Goal: Information Seeking & Learning: Learn about a topic

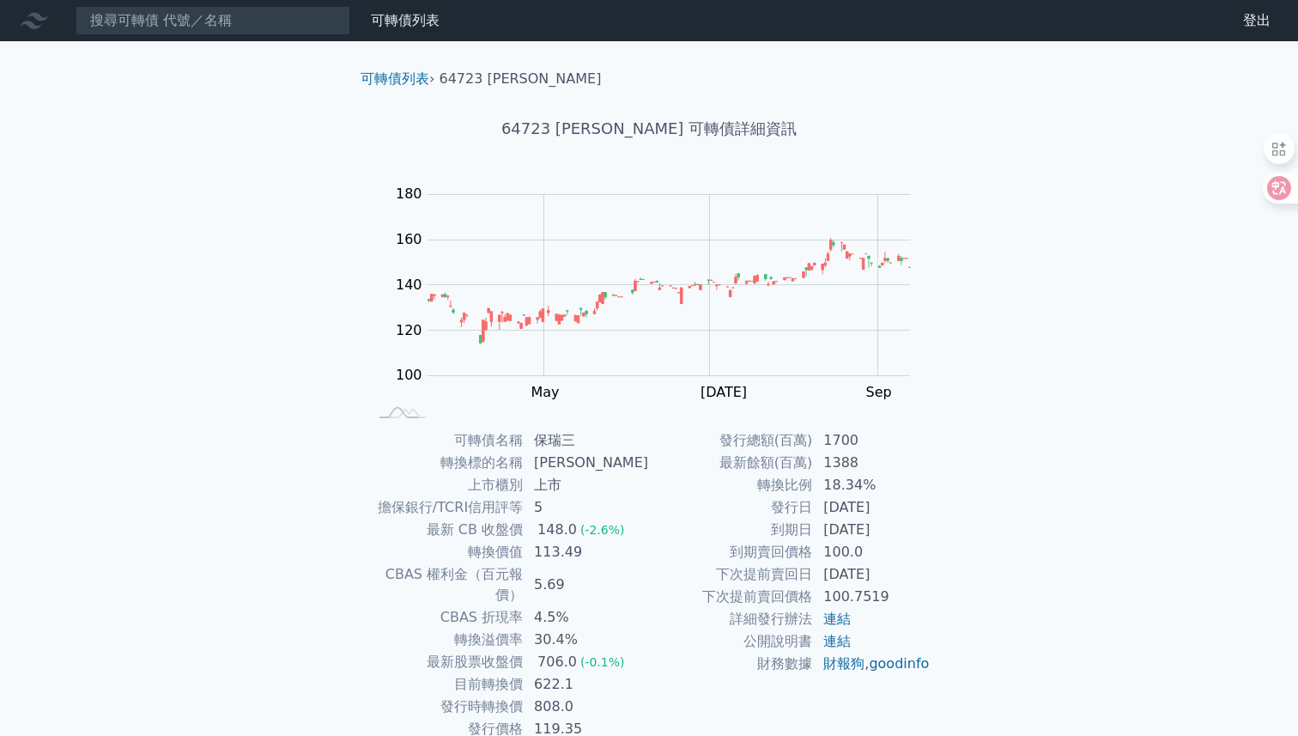
scroll to position [33, 0]
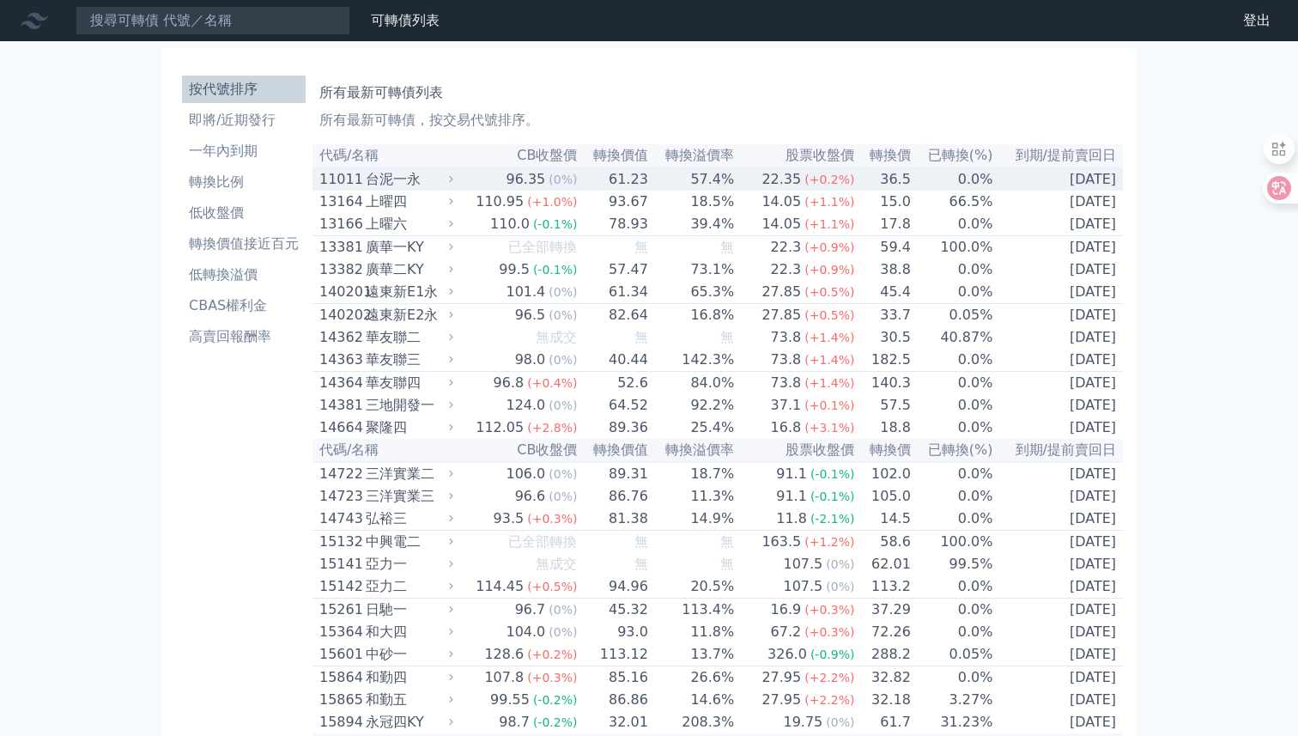
click at [414, 180] on div "台泥一永" at bounding box center [408, 179] width 84 height 21
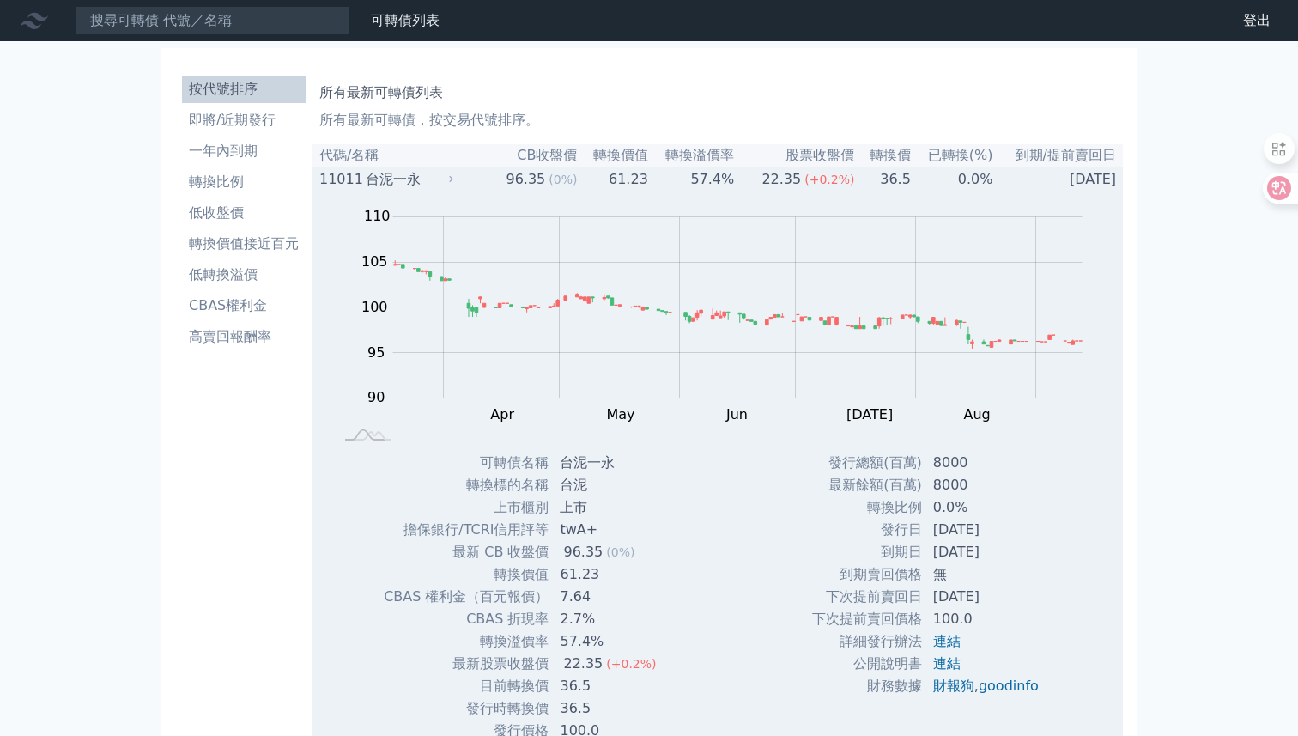
click at [415, 182] on div "台泥一永" at bounding box center [408, 179] width 84 height 21
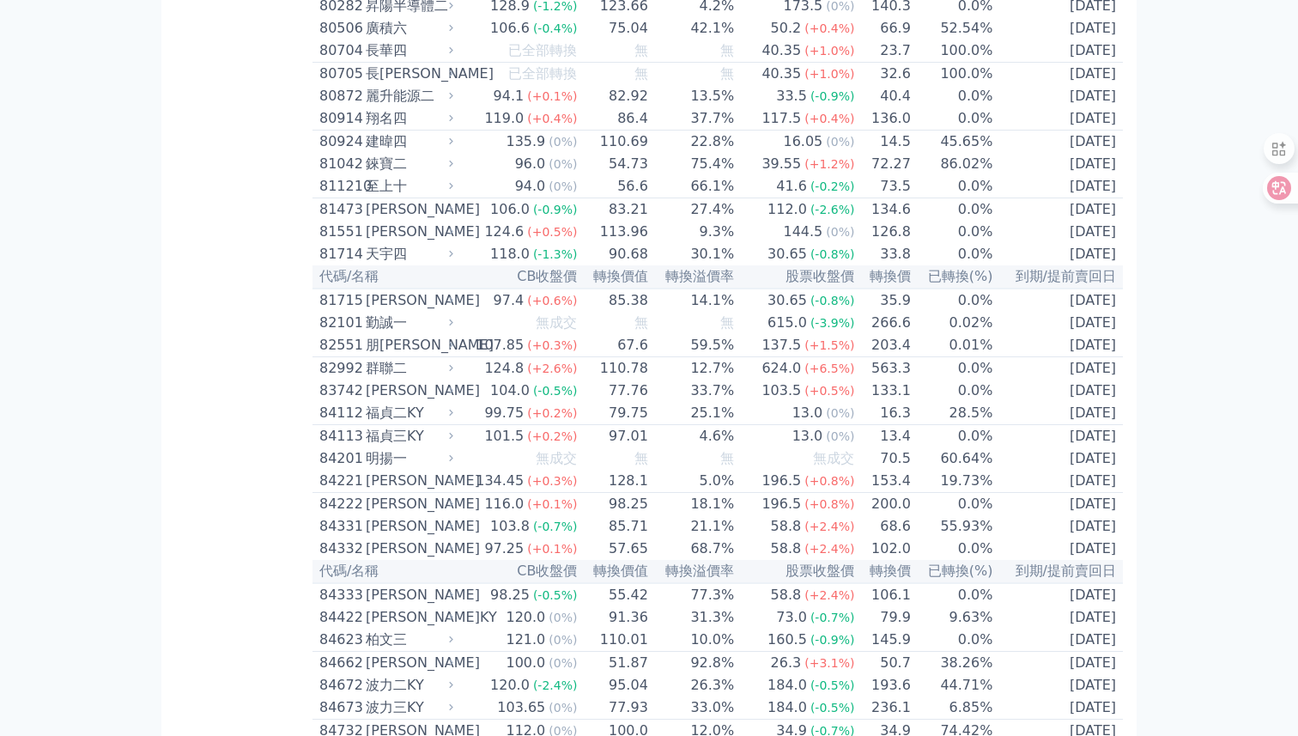
scroll to position [8718, 0]
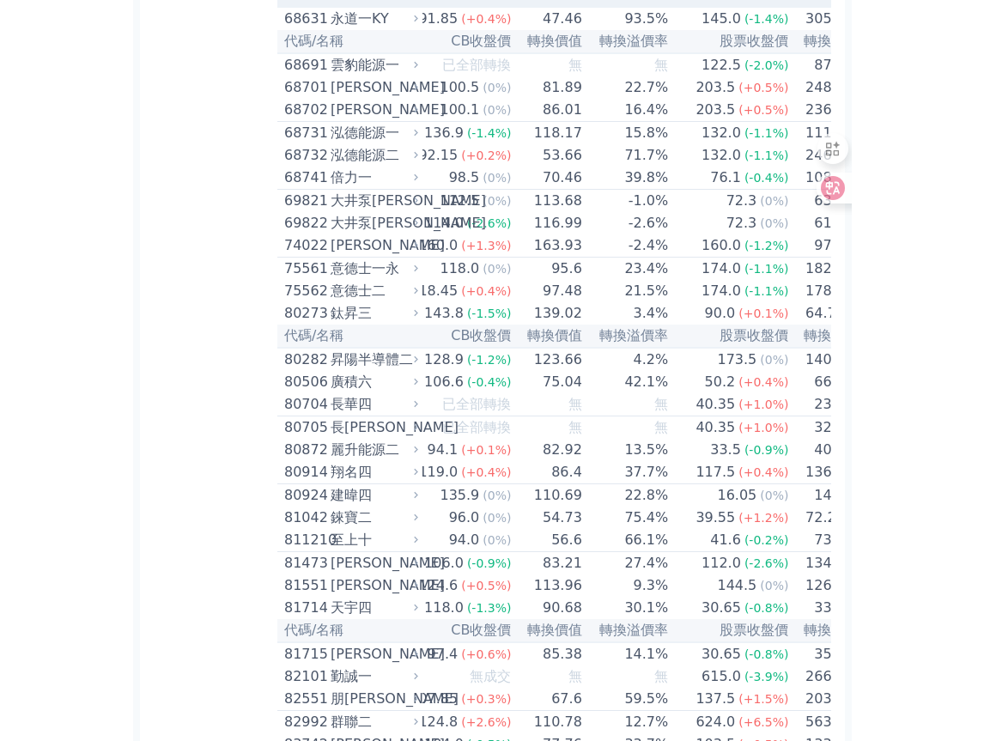
scroll to position [0, 5]
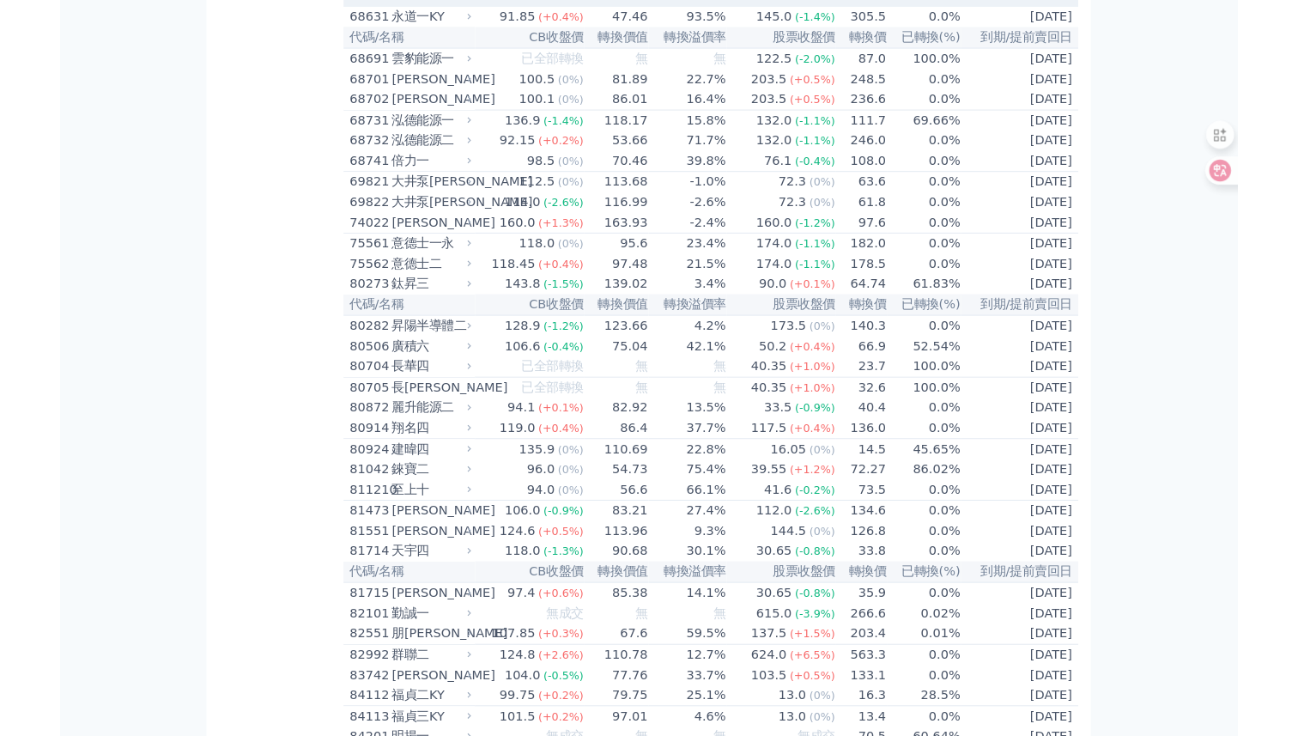
scroll to position [0, 0]
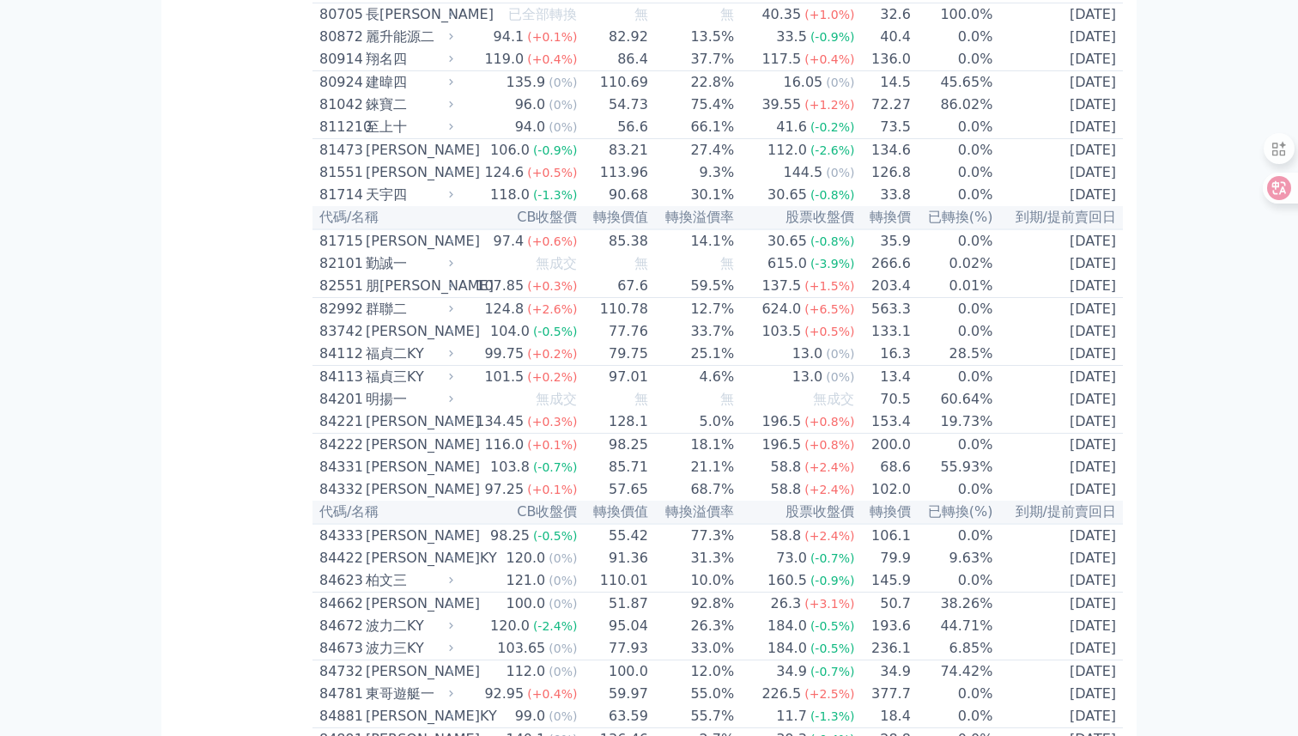
scroll to position [8769, 0]
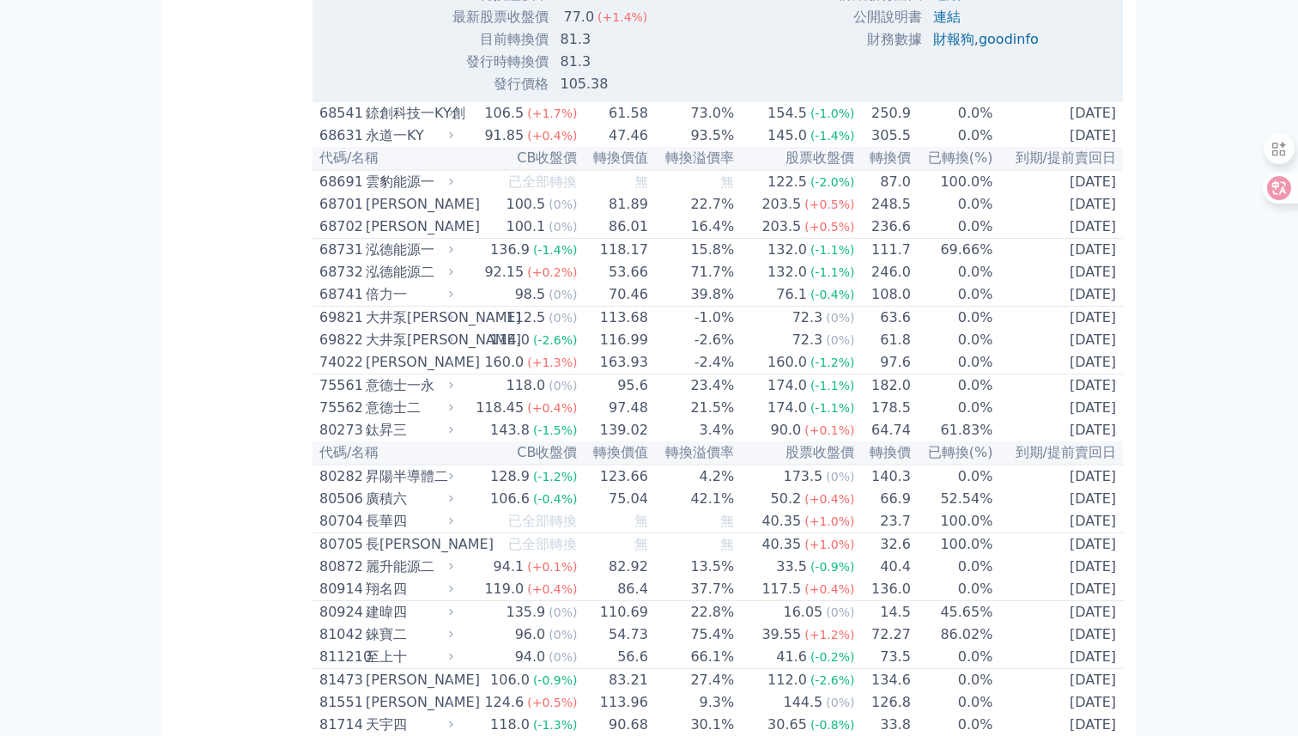
scroll to position [8802, 0]
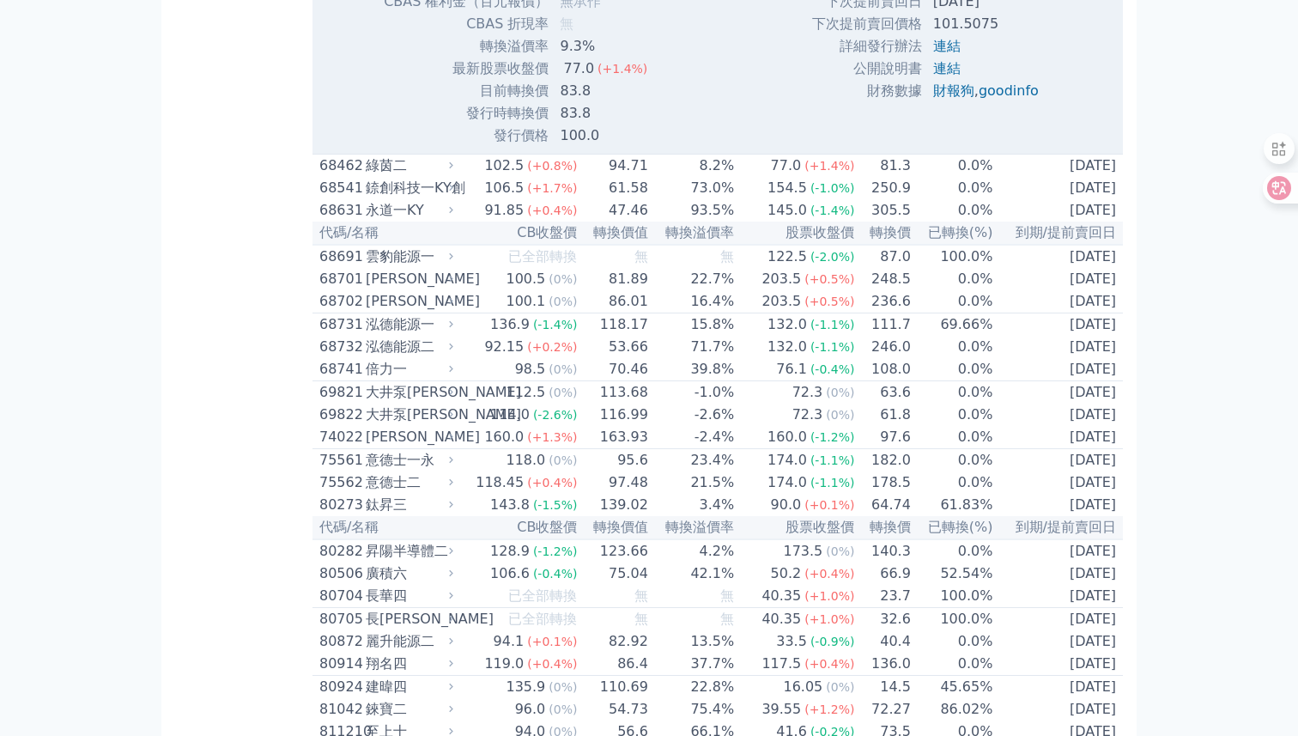
scroll to position [8726, 0]
drag, startPoint x: 310, startPoint y: 202, endPoint x: 345, endPoint y: 203, distance: 35.2
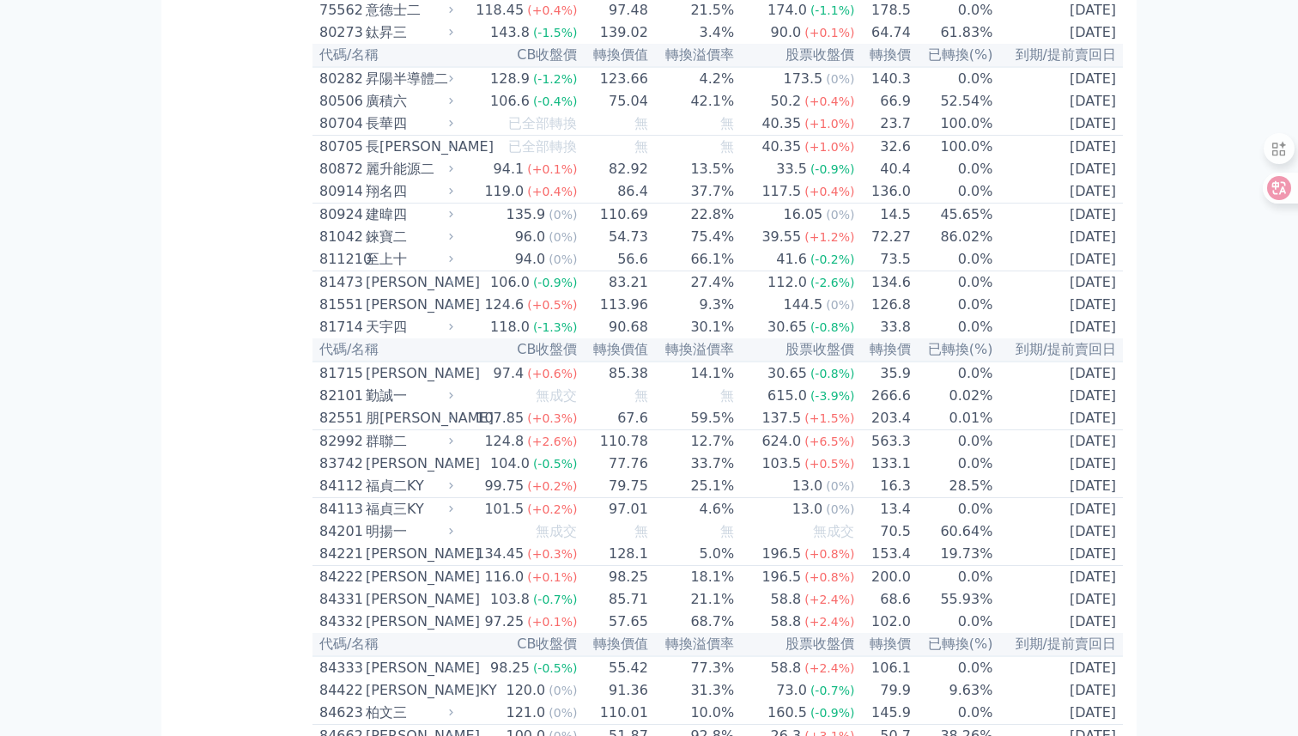
scroll to position [9203, 0]
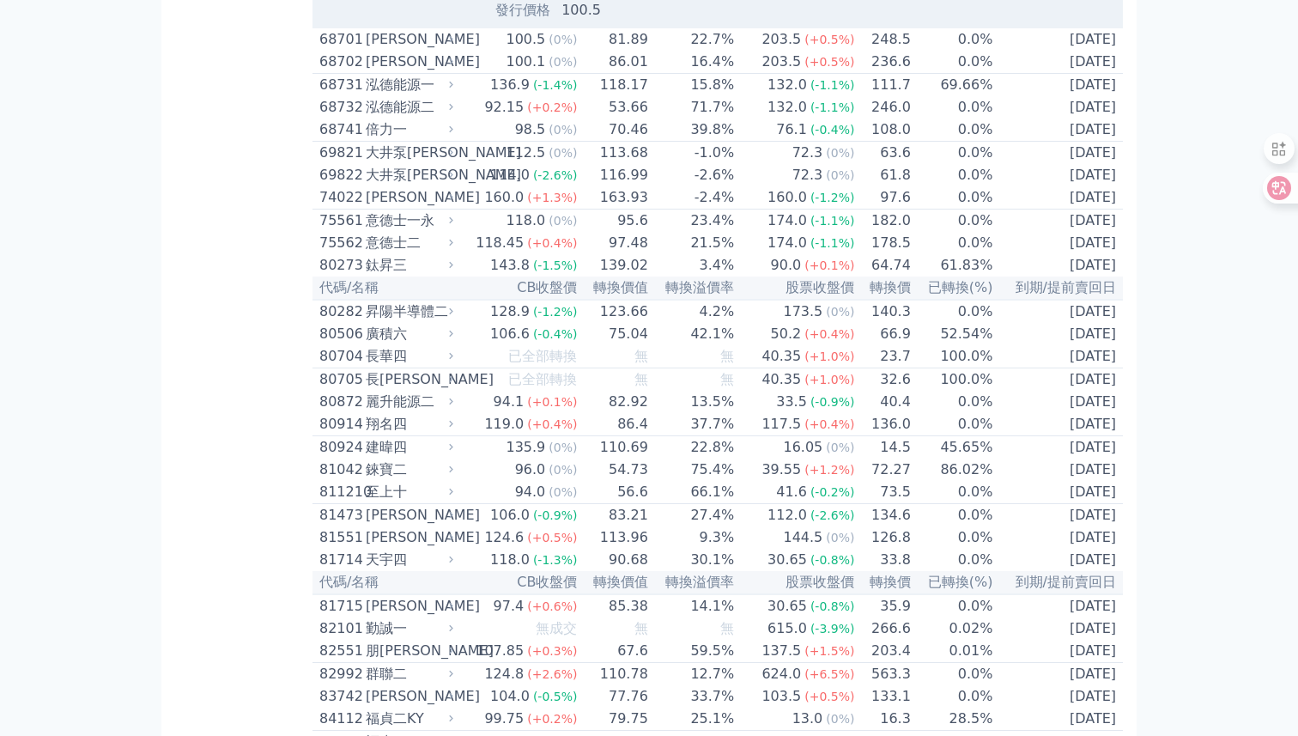
scroll to position [9527, 0]
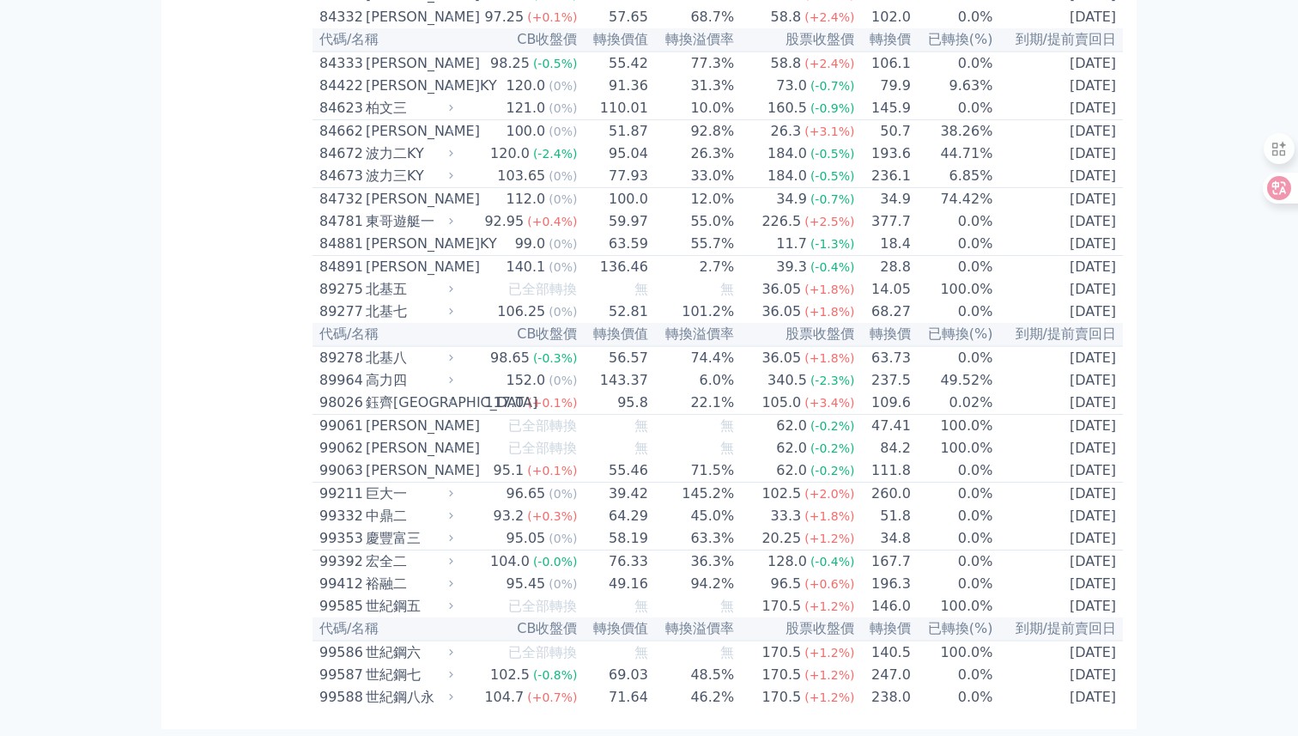
scroll to position [11106, 0]
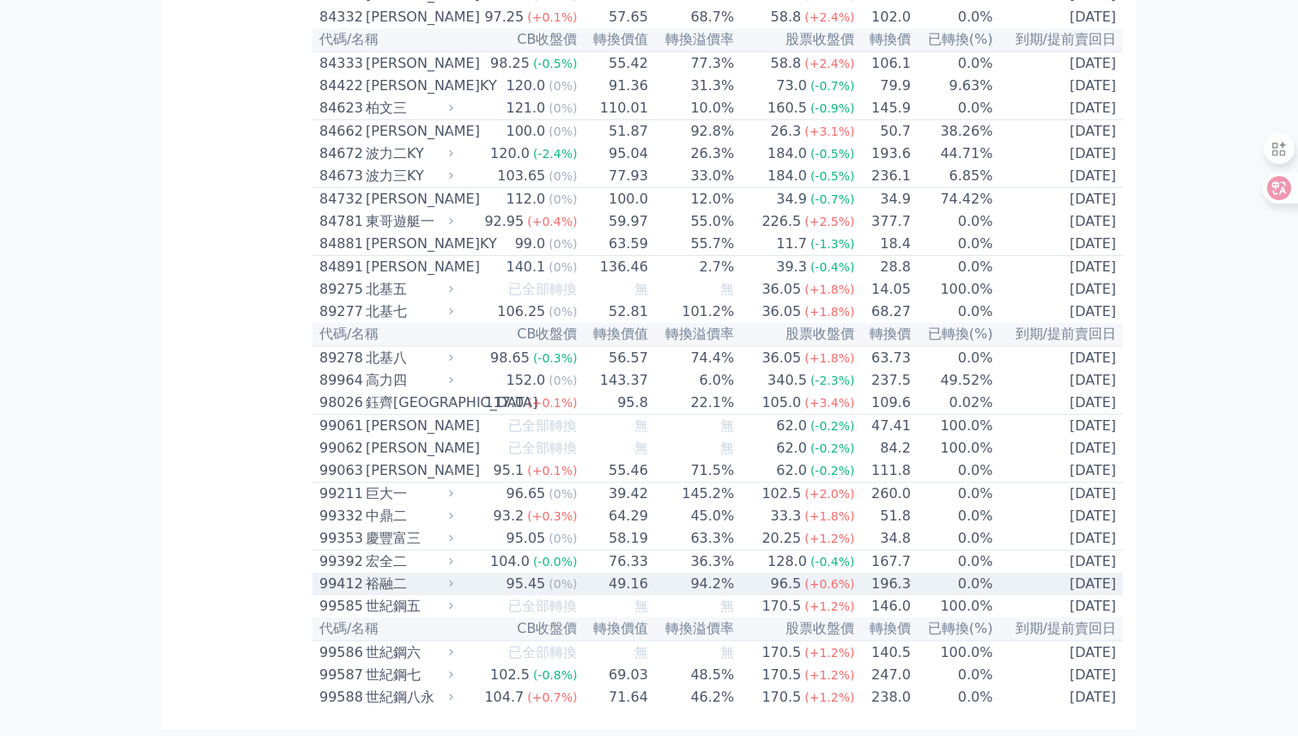
click at [345, 574] on div "99412" at bounding box center [340, 584] width 42 height 21
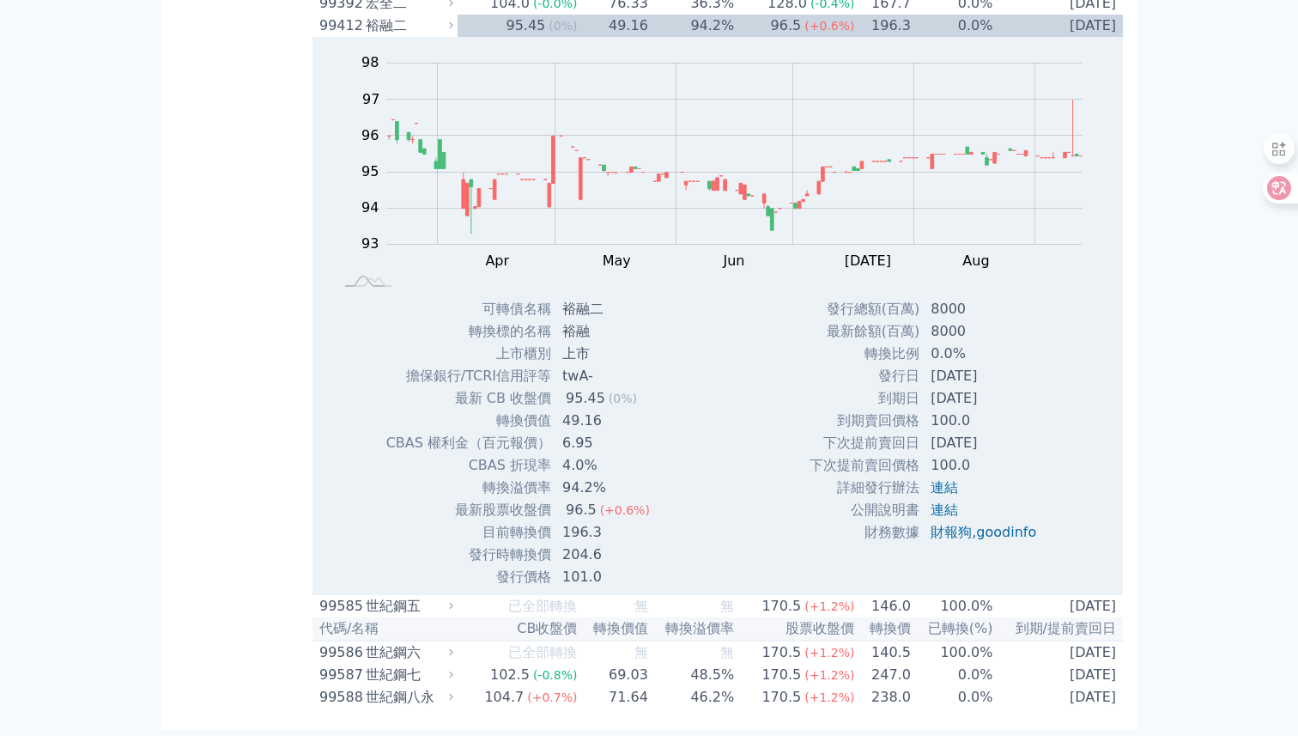
scroll to position [11468, 0]
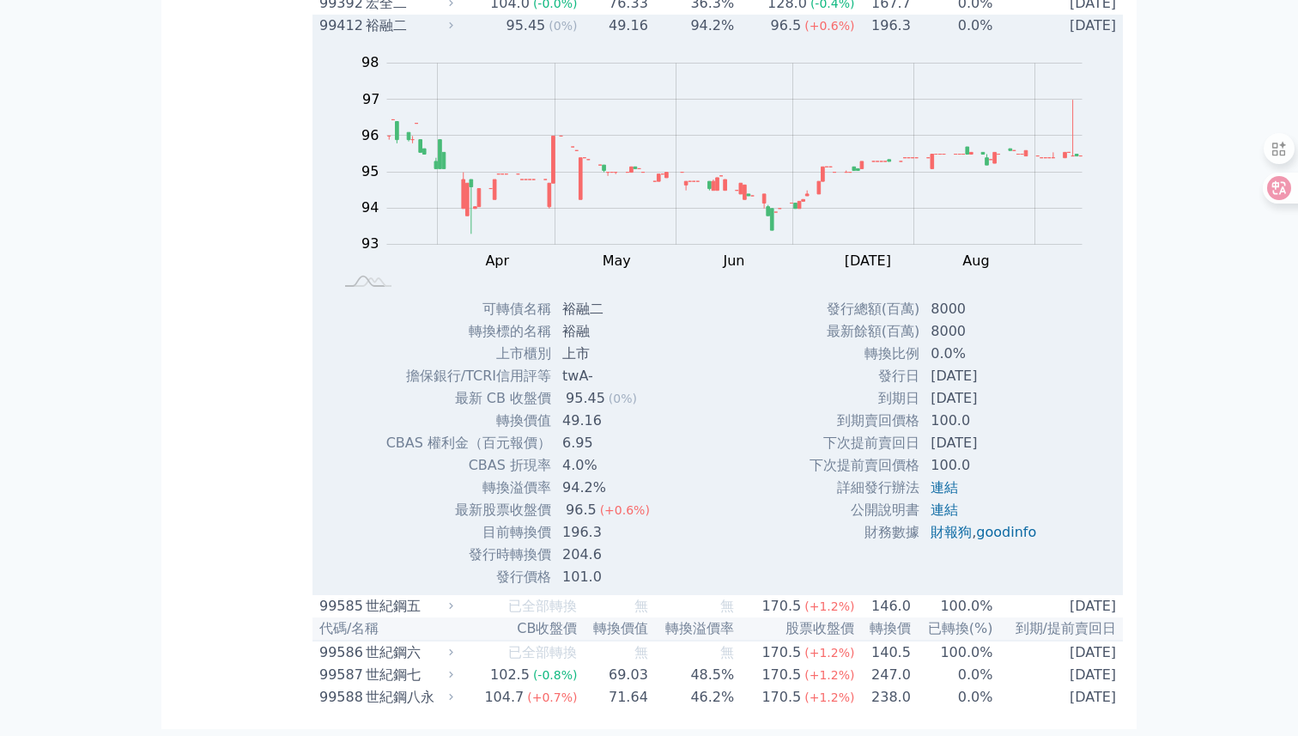
click at [359, 36] on div "99412" at bounding box center [340, 25] width 42 height 21
